Goal: Check status: Check status

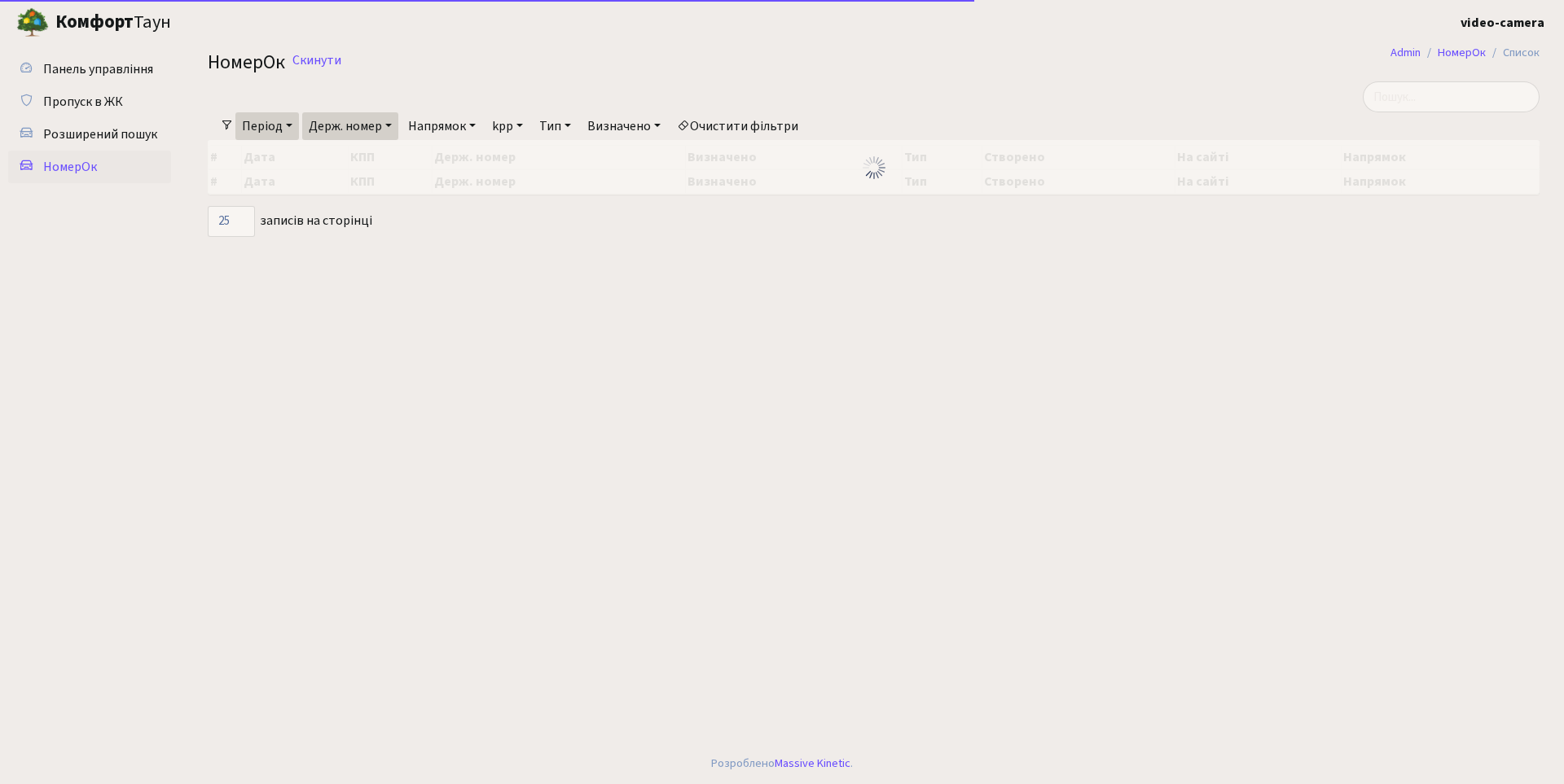
select select "25"
click at [289, 125] on link "Період" at bounding box center [267, 126] width 63 height 27
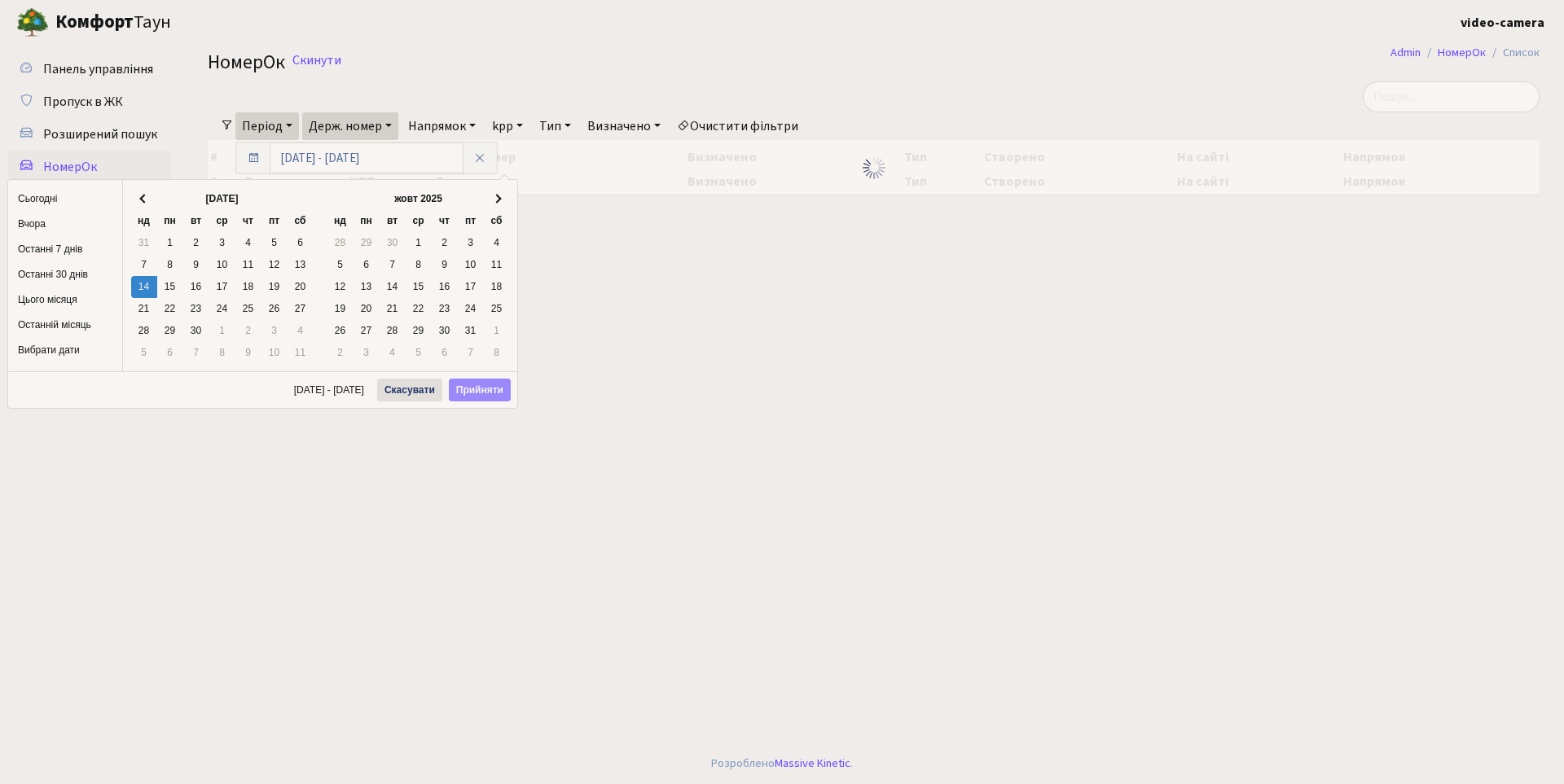
drag, startPoint x: 137, startPoint y: 284, endPoint x: 155, endPoint y: 284, distance: 18.0
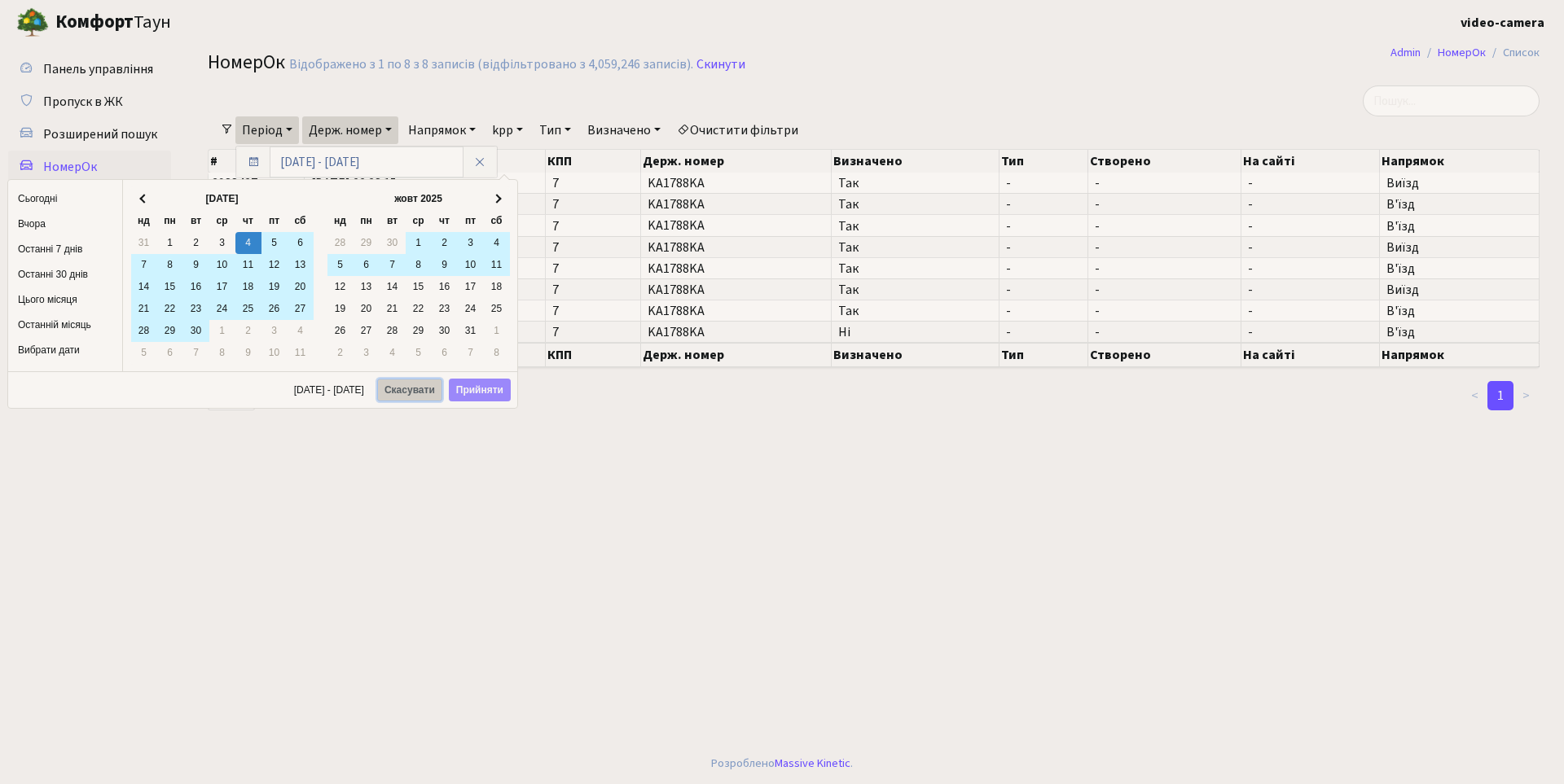
click at [416, 388] on button "Скасувати" at bounding box center [409, 389] width 65 height 22
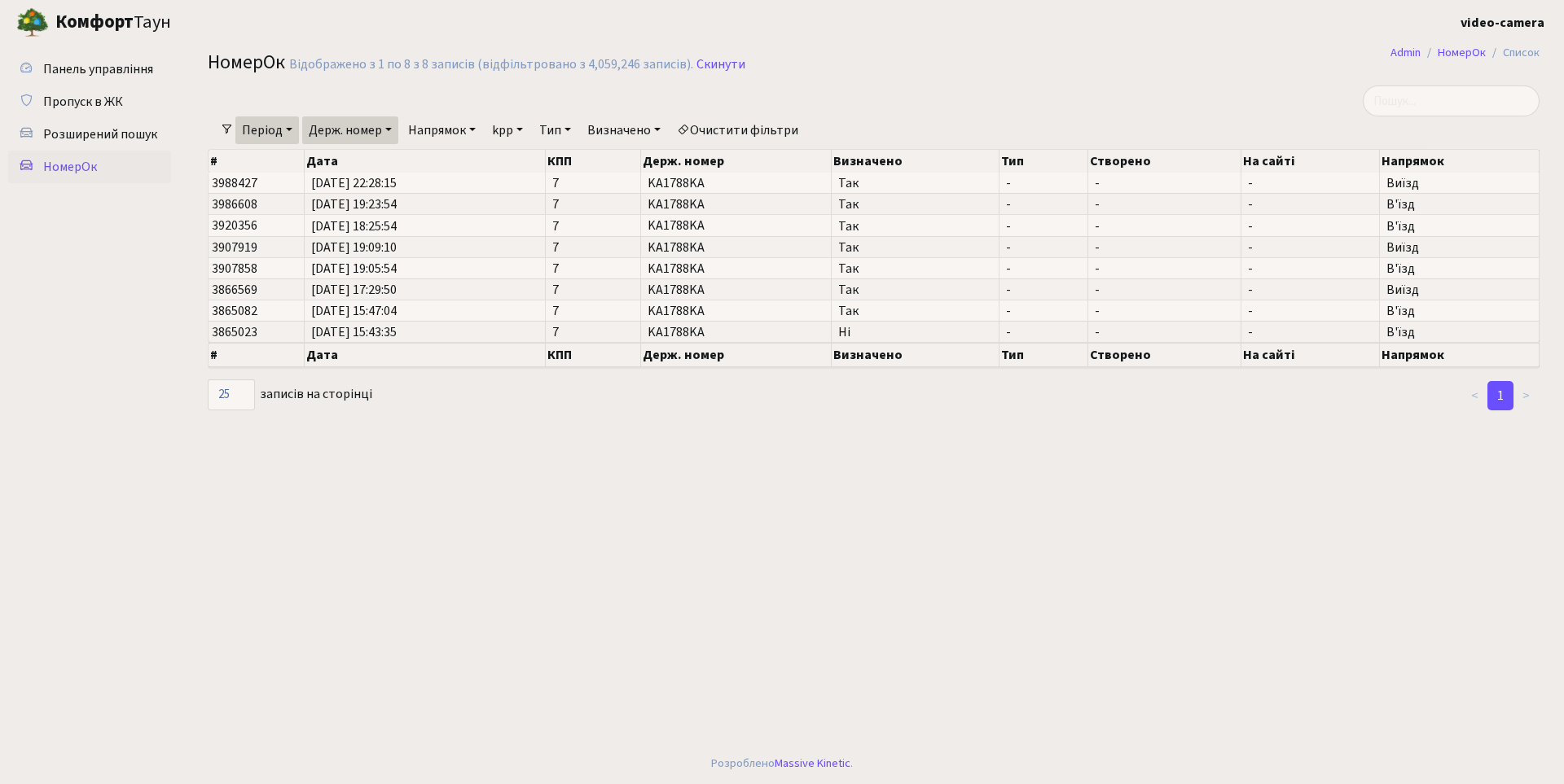
click at [285, 131] on link "Період" at bounding box center [267, 130] width 63 height 27
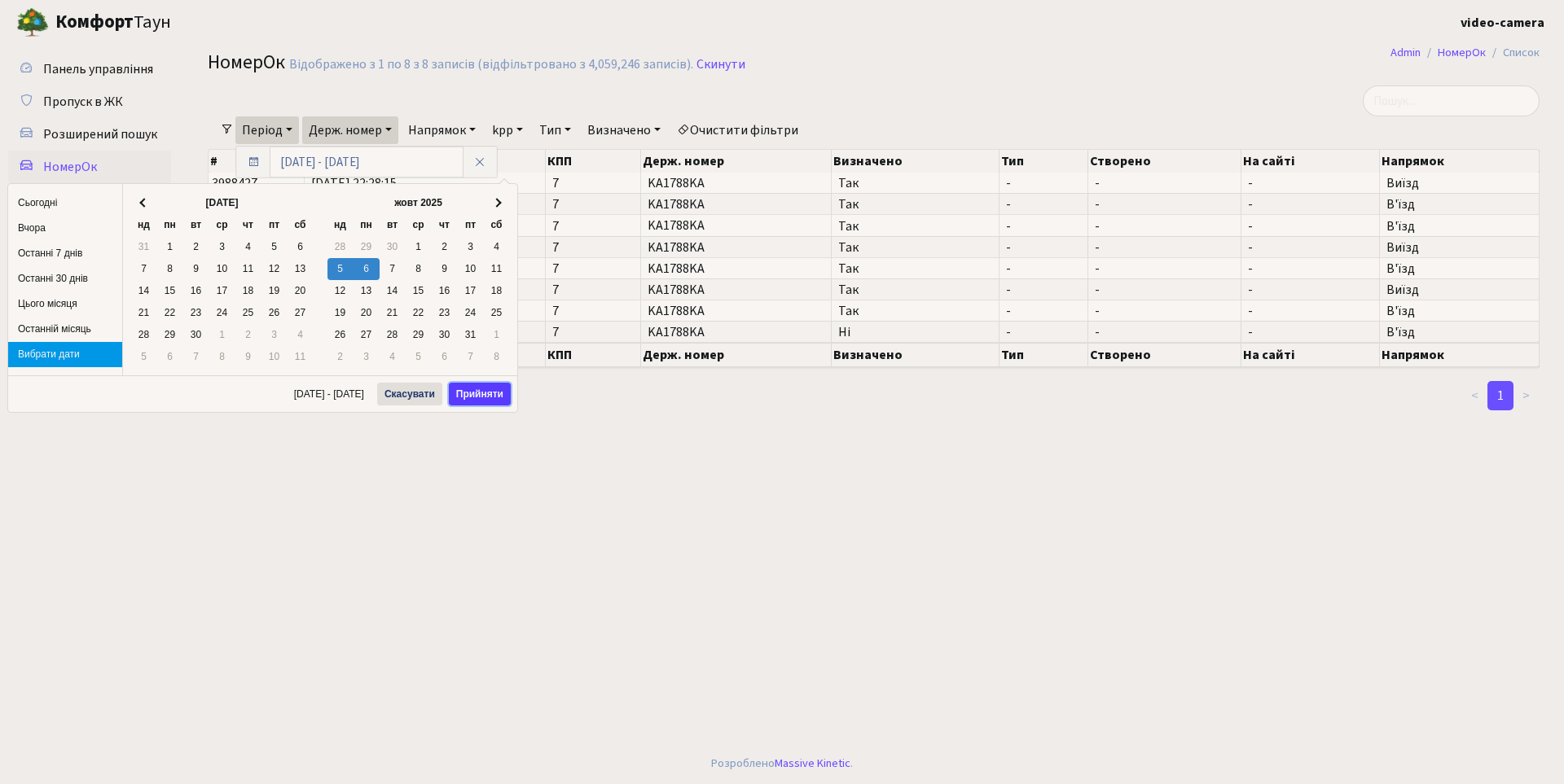
click at [495, 395] on button "Прийняти" at bounding box center [479, 393] width 62 height 22
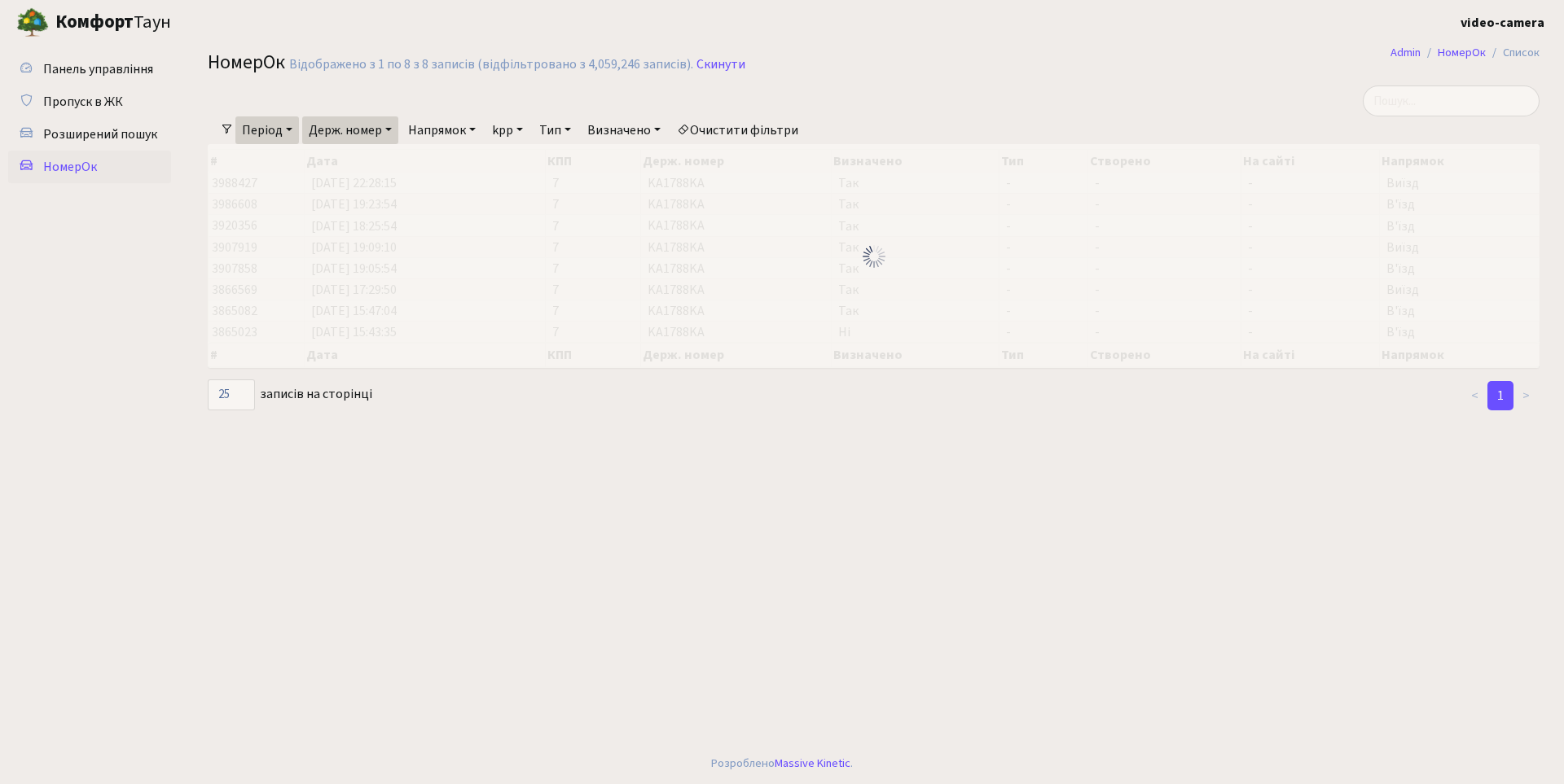
click at [391, 131] on link "Держ. номер" at bounding box center [350, 130] width 97 height 27
click at [375, 165] on input "КА1788КА" at bounding box center [350, 161] width 96 height 31
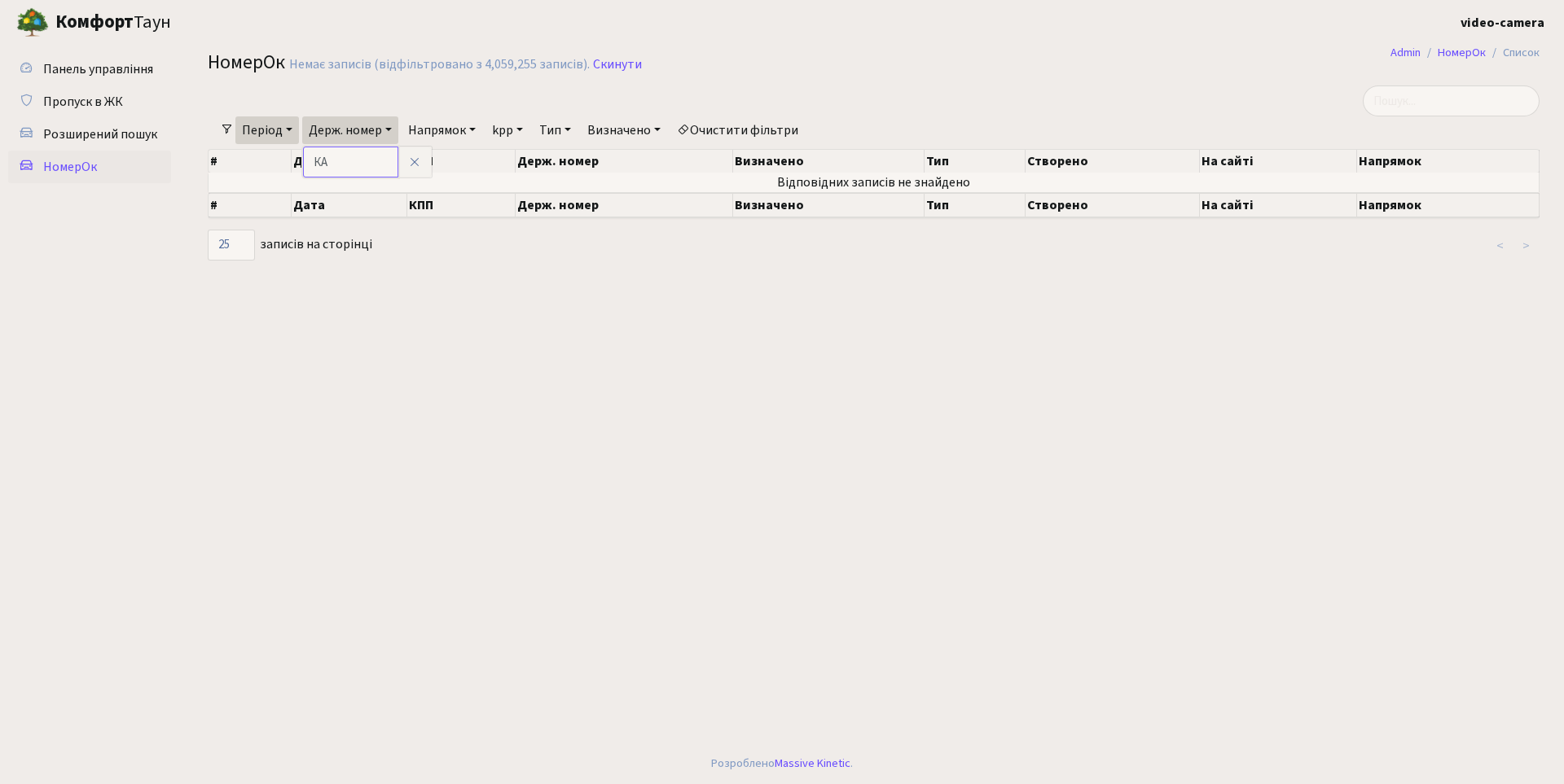
type input "[PERSON_NAME]"
type input "АА8578YВ"
